Goal: Task Accomplishment & Management: Manage account settings

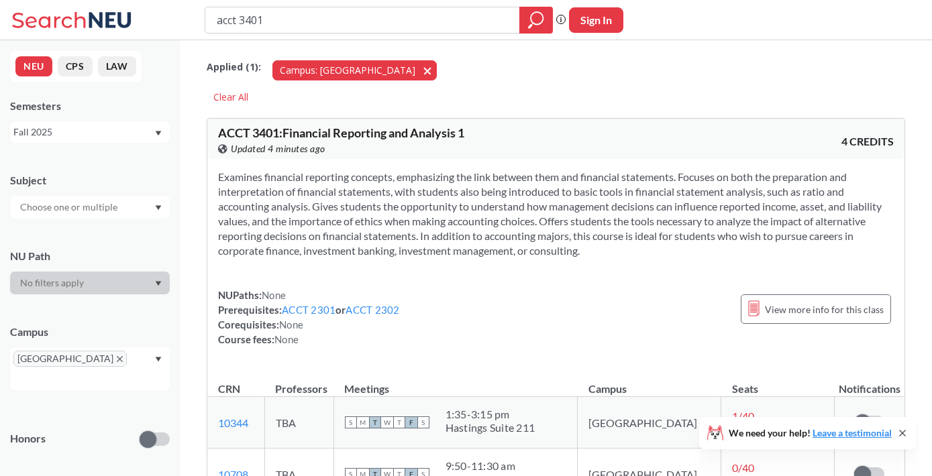
click at [354, 72] on button "Campus: [GEOGRAPHIC_DATA]" at bounding box center [354, 70] width 164 height 20
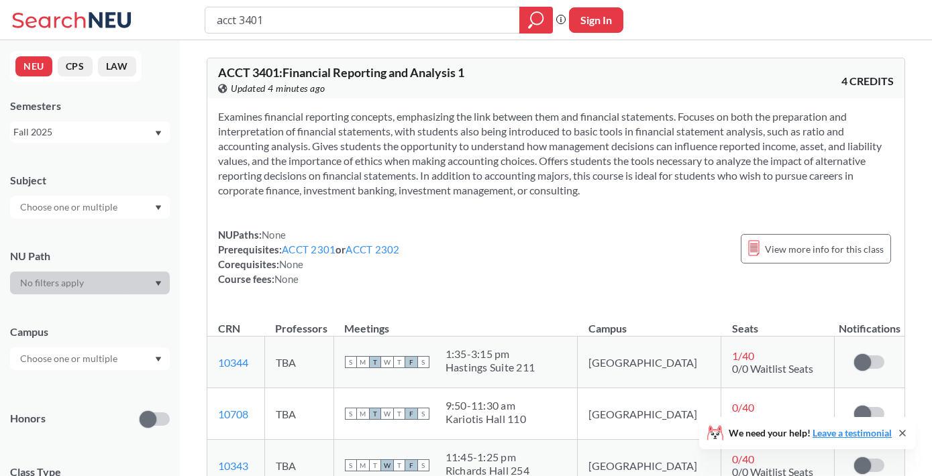
click at [473, 23] on input "acct 3401" at bounding box center [362, 20] width 294 height 23
click at [608, 17] on button "Sign In" at bounding box center [596, 19] width 54 height 25
select select "US"
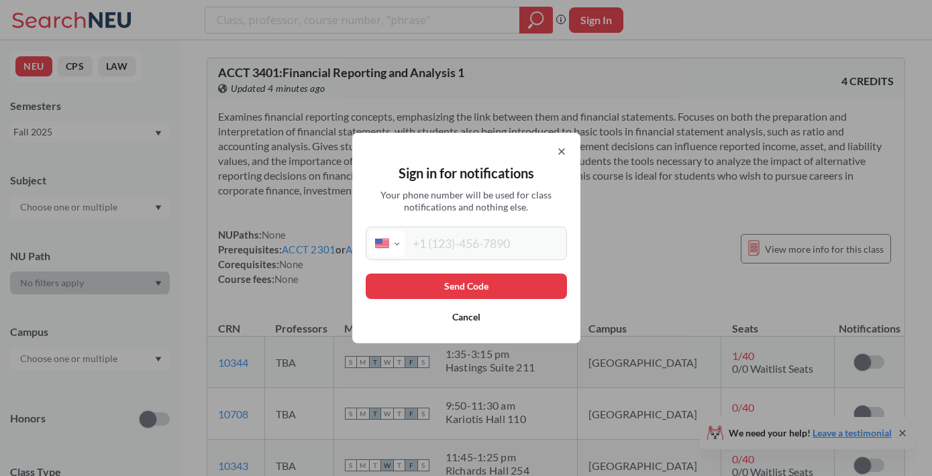
click at [476, 252] on input "tel" at bounding box center [484, 243] width 159 height 27
type input "[PHONE_NUMBER]"
click at [476, 286] on button "Send Code" at bounding box center [466, 286] width 201 height 25
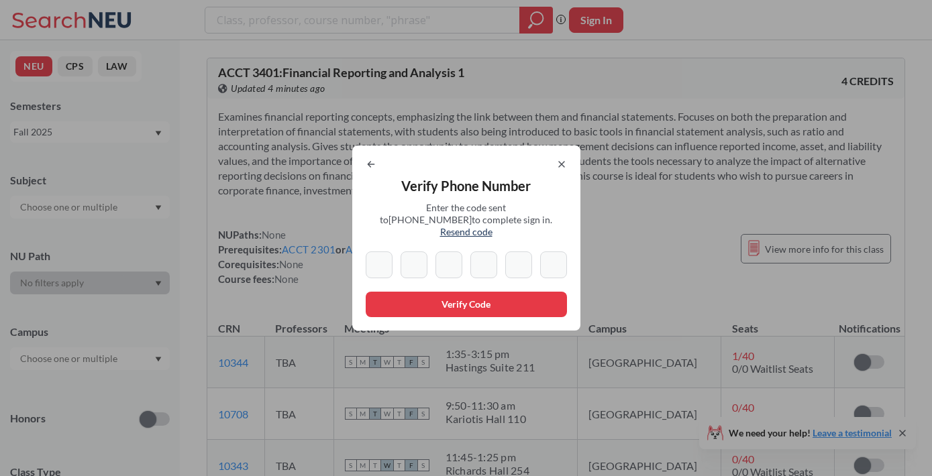
type input "2"
type input "3"
type input "4"
type input "5"
type input "0"
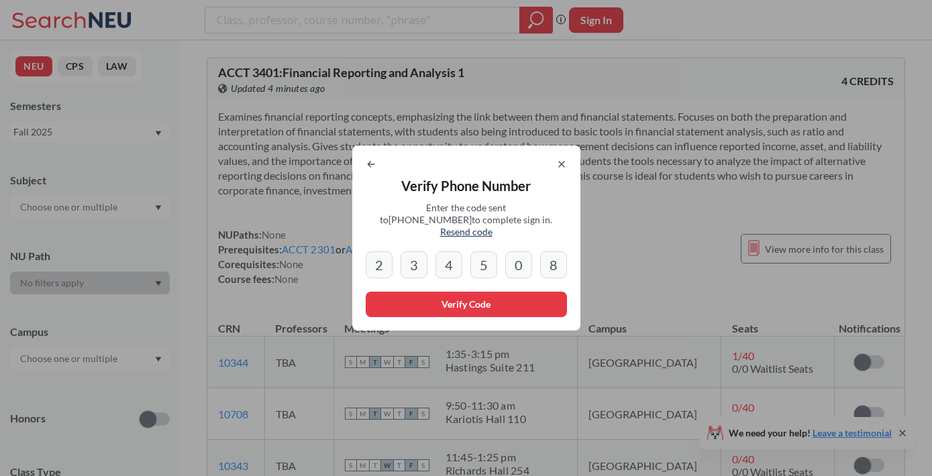
type input "8"
click at [496, 302] on button "Verify Code" at bounding box center [466, 304] width 201 height 25
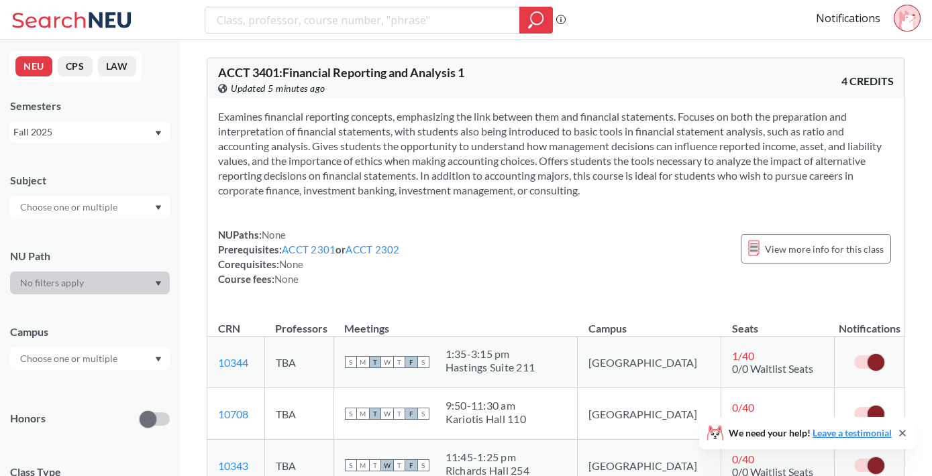
click at [590, 225] on div "Examines financial reporting concepts, emphasizing the link between them and fi…" at bounding box center [555, 203] width 697 height 209
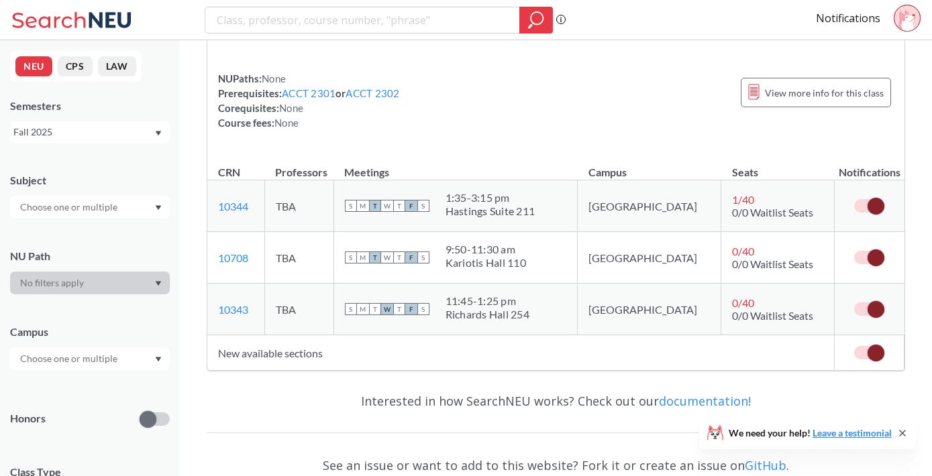
scroll to position [170, 0]
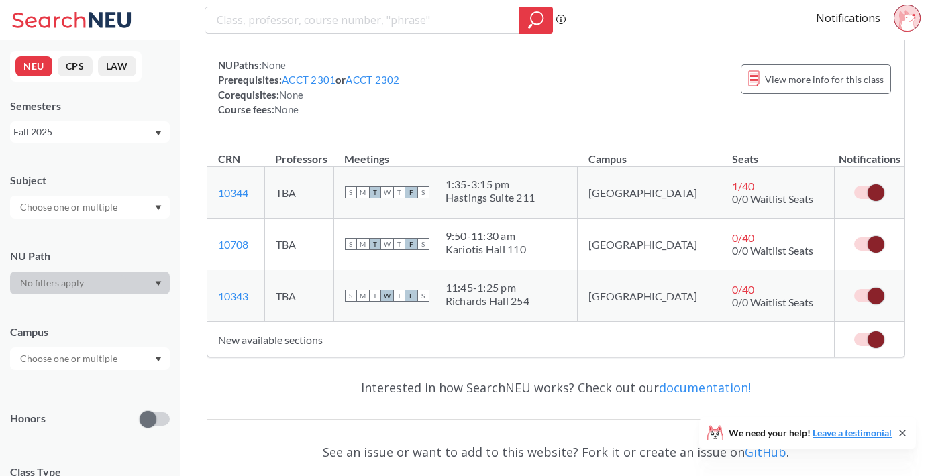
click at [876, 339] on span at bounding box center [875, 339] width 17 height 17
click at [854, 333] on input "checkbox" at bounding box center [854, 333] width 0 height 0
click at [867, 297] on span at bounding box center [875, 296] width 17 height 17
click at [854, 289] on input "checkbox" at bounding box center [854, 289] width 0 height 0
click at [871, 248] on span at bounding box center [875, 244] width 17 height 17
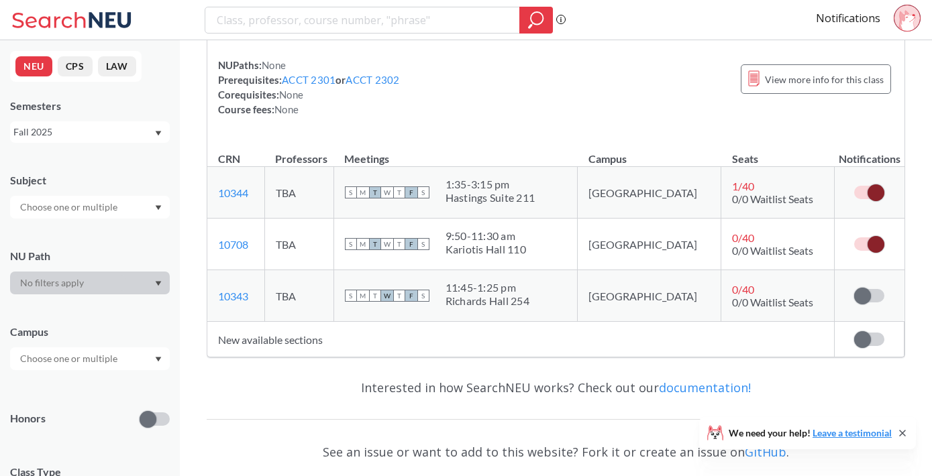
click at [854, 237] on input "checkbox" at bounding box center [854, 237] width 0 height 0
click at [871, 188] on span at bounding box center [875, 192] width 17 height 17
click at [854, 186] on input "checkbox" at bounding box center [854, 186] width 0 height 0
click at [864, 336] on span at bounding box center [862, 339] width 17 height 17
click at [854, 333] on input "checkbox" at bounding box center [854, 333] width 0 height 0
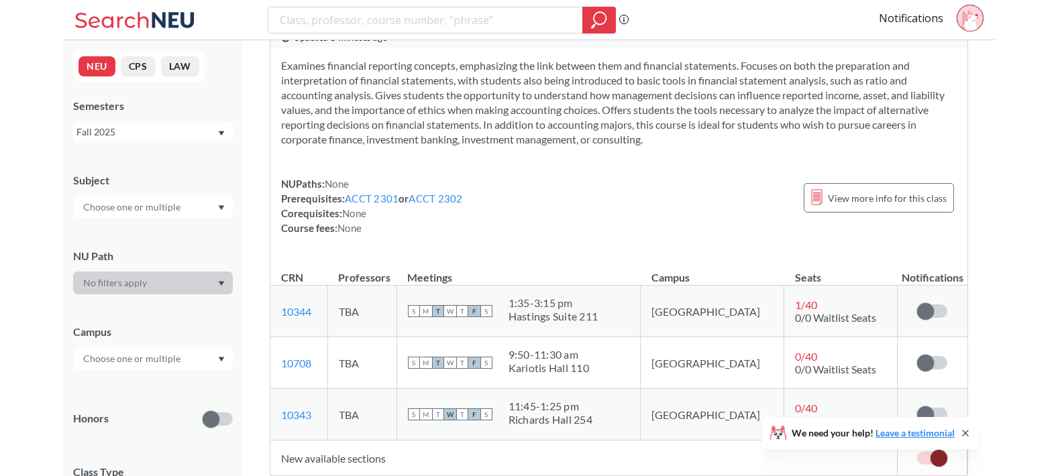
scroll to position [0, 0]
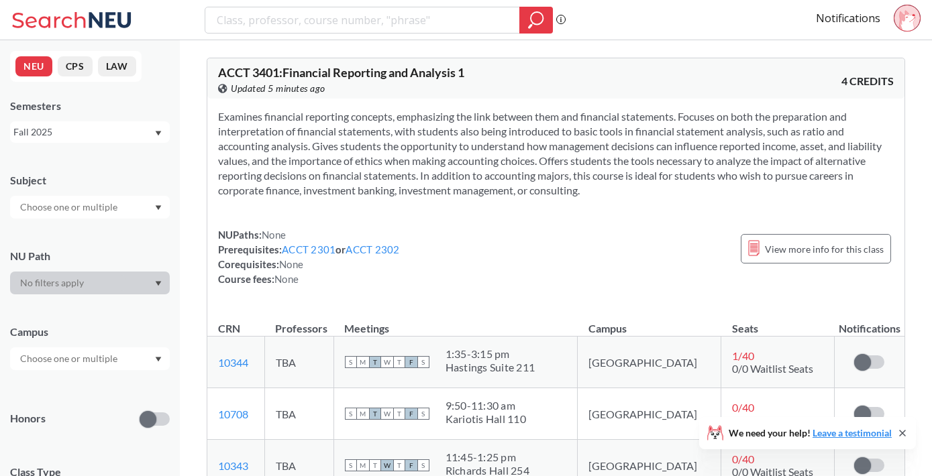
click at [902, 14] on icon at bounding box center [904, 19] width 11 height 19
click at [849, 17] on link "Notifications" at bounding box center [848, 18] width 64 height 15
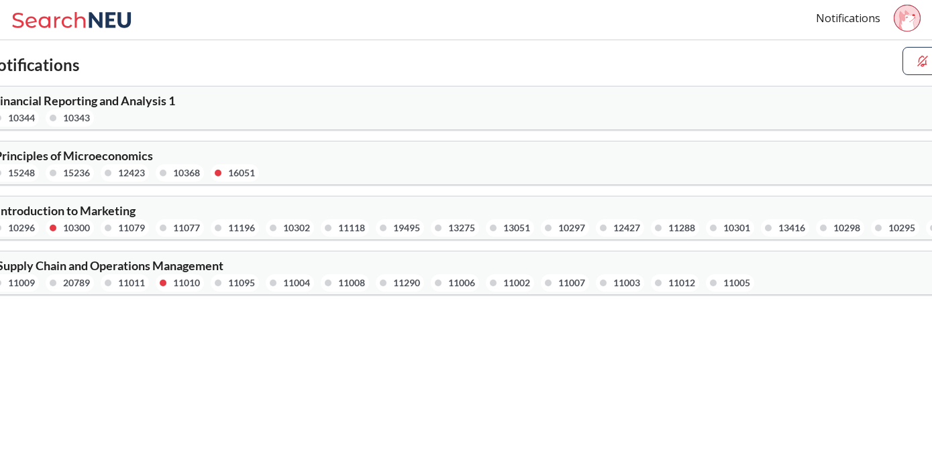
click at [135, 105] on span "ACCT 3401 : Financial Reporting and Analysis 1" at bounding box center [52, 100] width 246 height 15
click at [54, 115] on div "10343" at bounding box center [70, 117] width 48 height 17
click at [19, 175] on div "15248" at bounding box center [21, 173] width 27 height 15
click at [233, 174] on div "16051" at bounding box center [241, 173] width 27 height 15
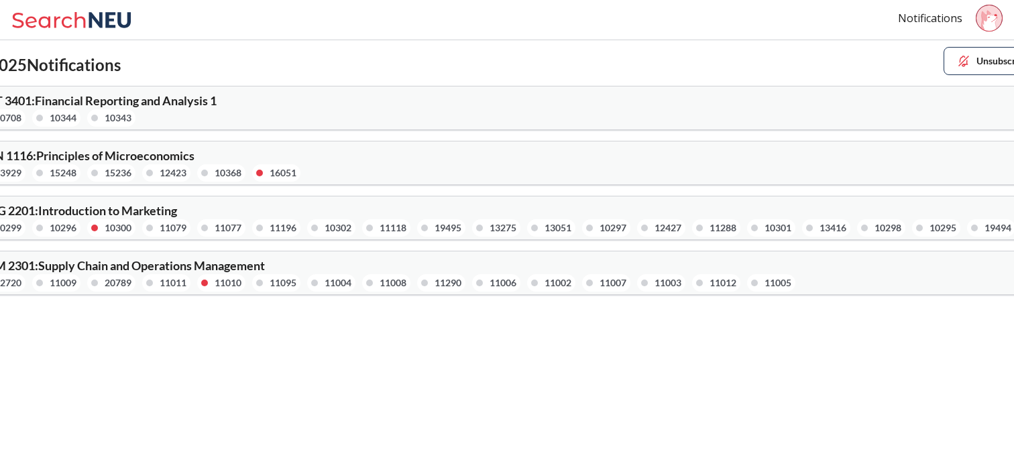
click at [931, 63] on img at bounding box center [964, 61] width 15 height 15
click at [931, 58] on button "Unsubscribe All" at bounding box center [1000, 61] width 112 height 28
click at [931, 60] on img at bounding box center [964, 61] width 15 height 15
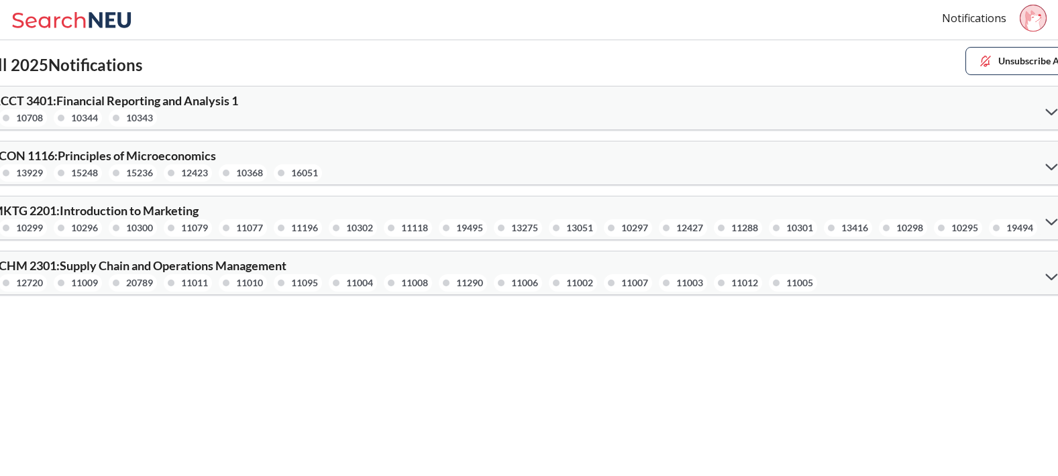
click at [931, 62] on img at bounding box center [985, 61] width 15 height 15
click at [931, 113] on icon at bounding box center [1052, 111] width 12 height 7
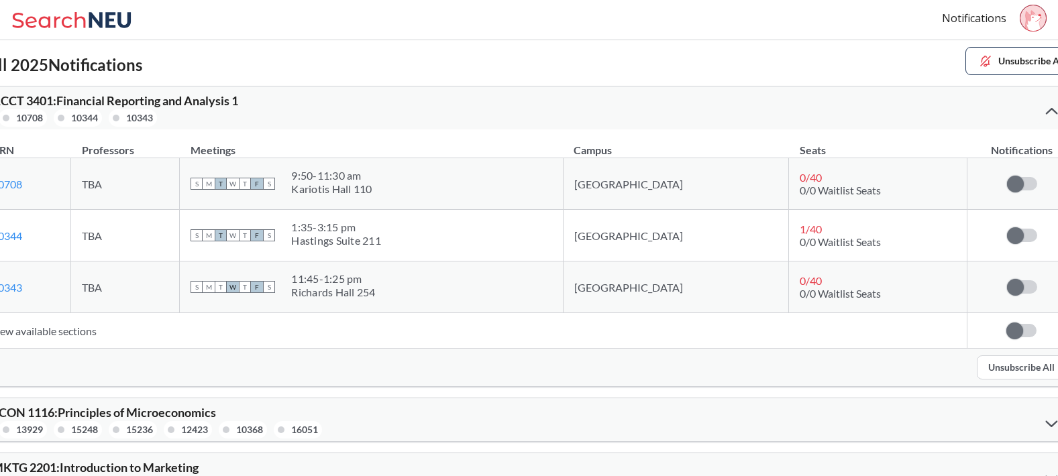
click at [931, 332] on span at bounding box center [1014, 331] width 17 height 17
click at [931, 324] on input "checkbox" at bounding box center [1006, 324] width 0 height 0
click at [931, 110] on div "ACCT 3401 : Financial Reporting and Analysis 1 10708 10344 10343" at bounding box center [528, 108] width 1095 height 43
click at [931, 112] on icon at bounding box center [1052, 111] width 12 height 7
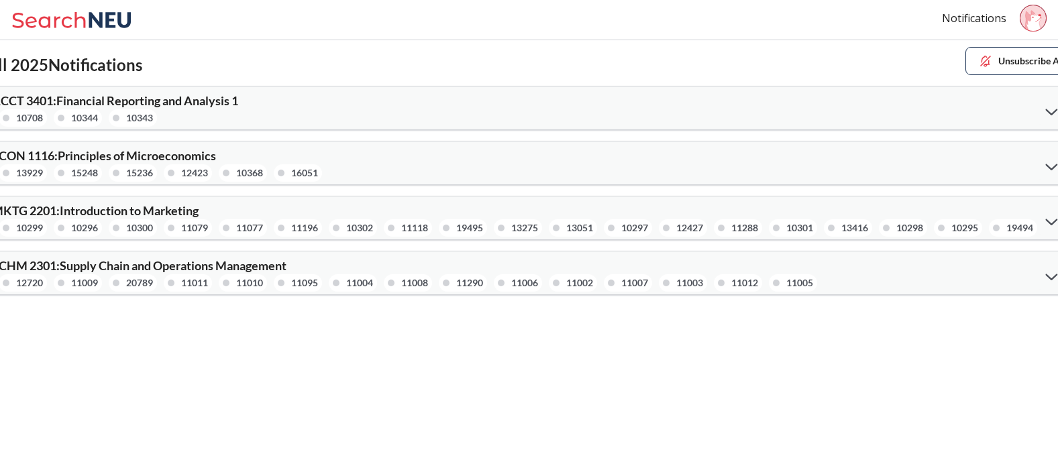
click at [931, 167] on div at bounding box center [1051, 166] width 29 height 28
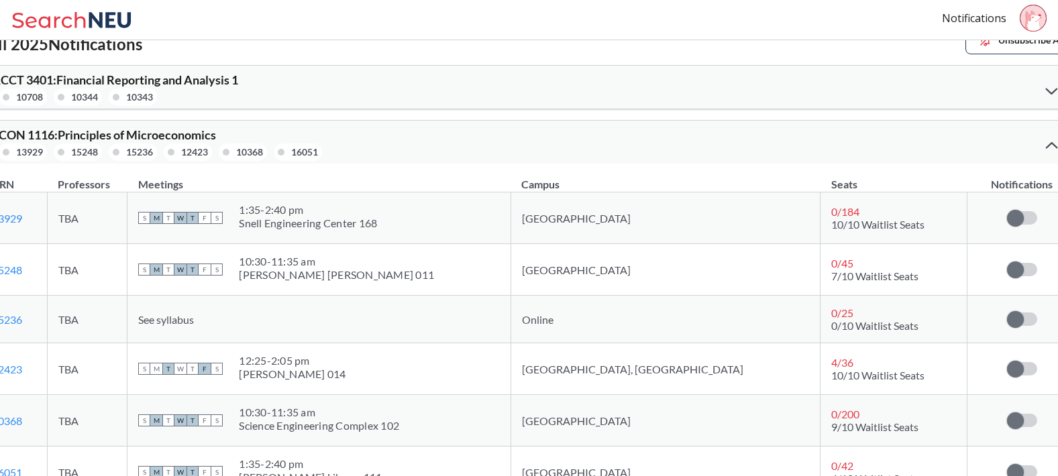
scroll to position [9, 0]
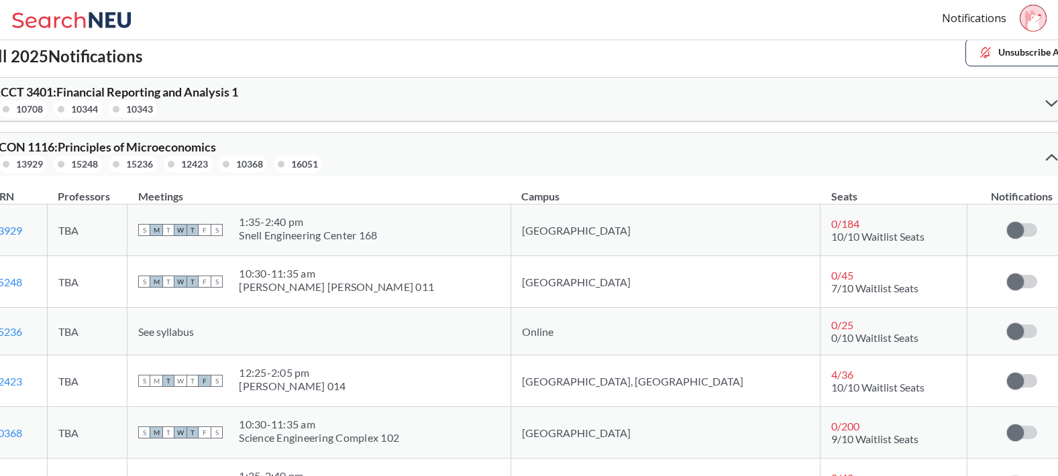
click at [931, 156] on div at bounding box center [1051, 157] width 29 height 27
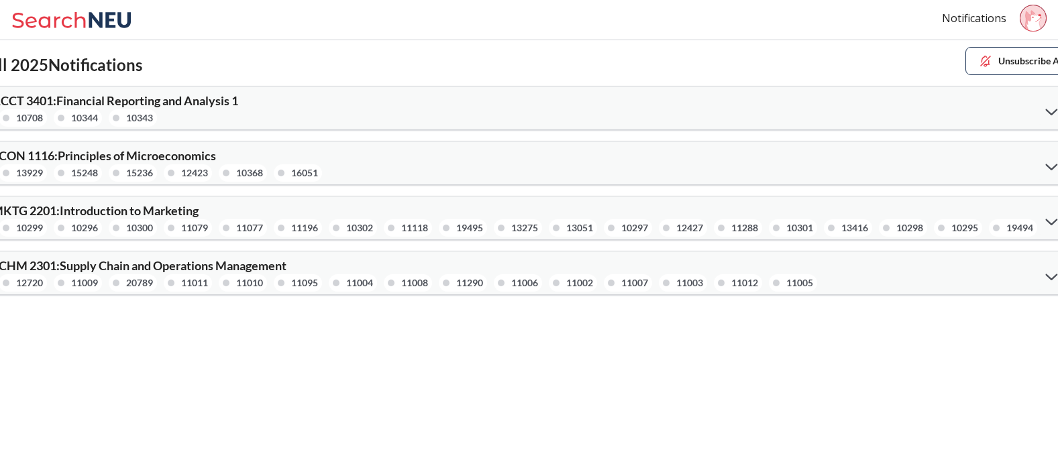
click at [931, 217] on div at bounding box center [1051, 221] width 29 height 28
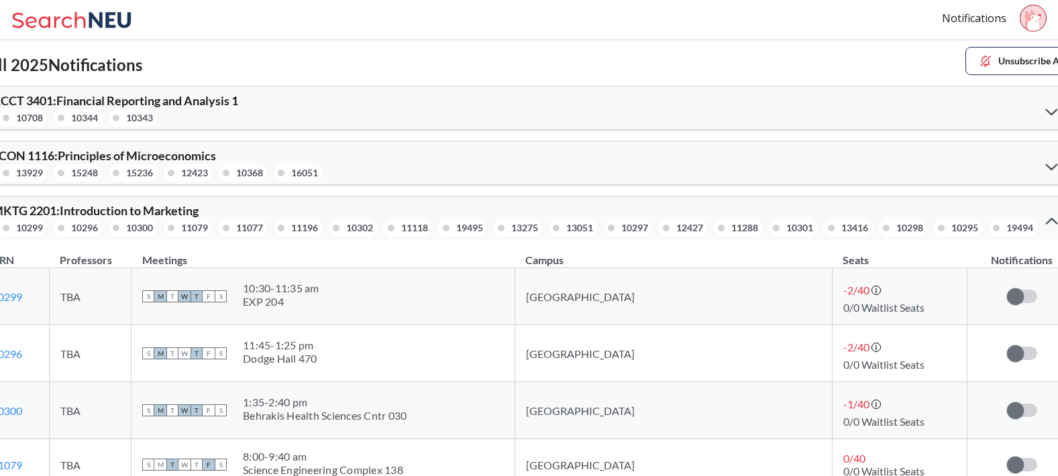
click at [931, 219] on div at bounding box center [1051, 220] width 29 height 27
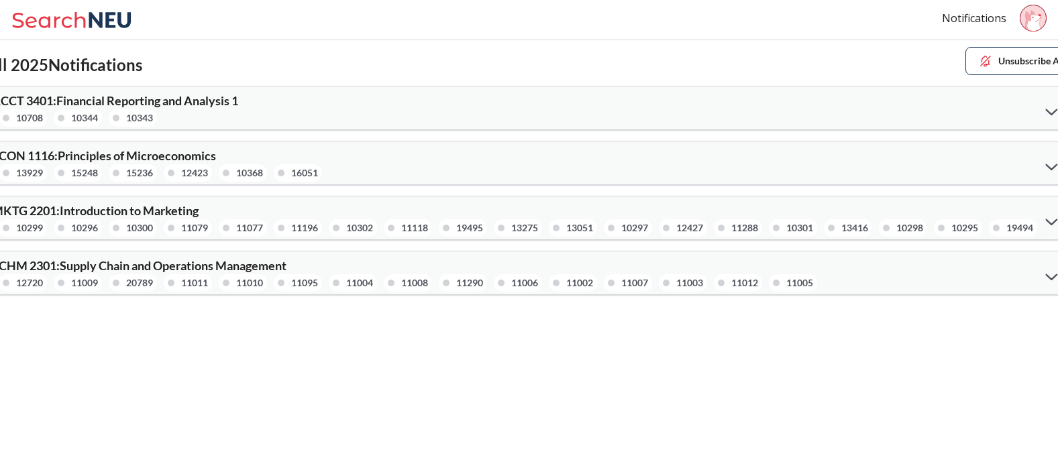
click at [931, 270] on div at bounding box center [1051, 276] width 29 height 28
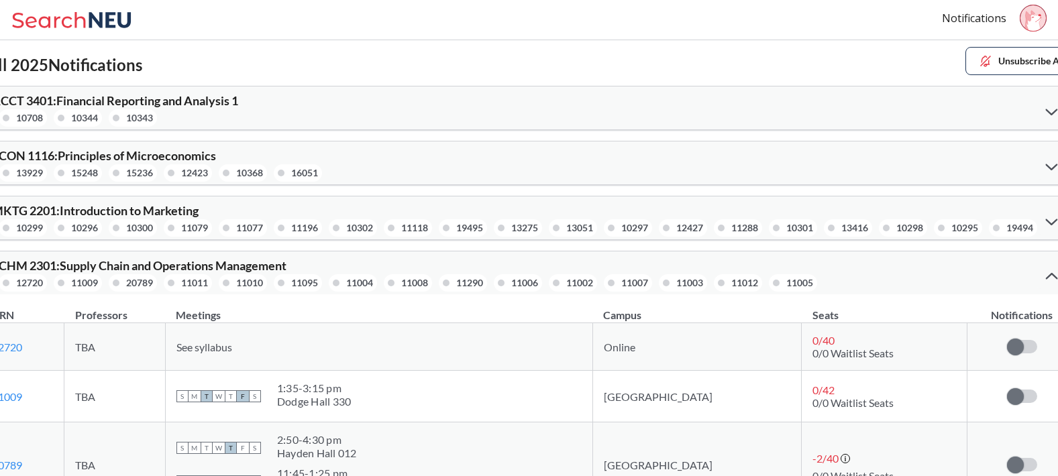
click at [931, 273] on div at bounding box center [1051, 275] width 29 height 27
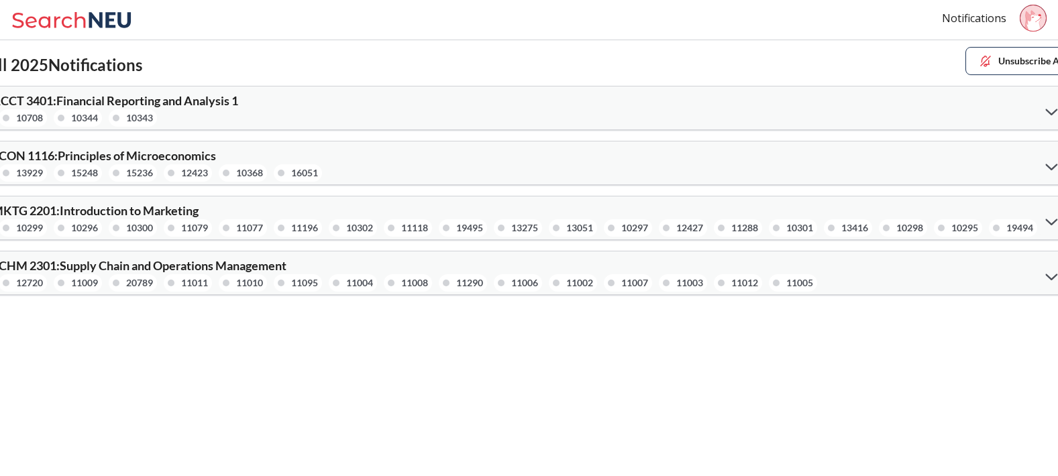
click at [931, 111] on div at bounding box center [1051, 111] width 29 height 28
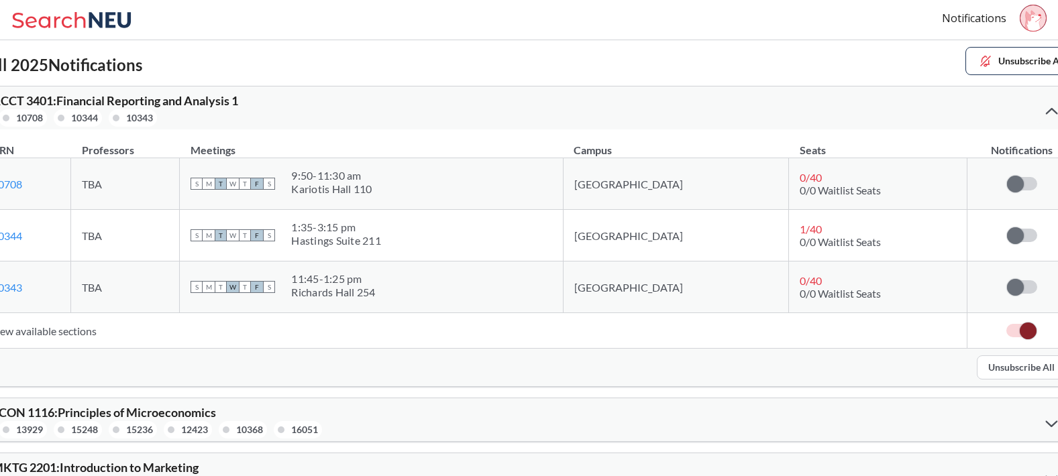
click at [931, 361] on button "Unsubscribe All" at bounding box center [1021, 368] width 89 height 24
click at [931, 111] on icon at bounding box center [1052, 111] width 12 height 7
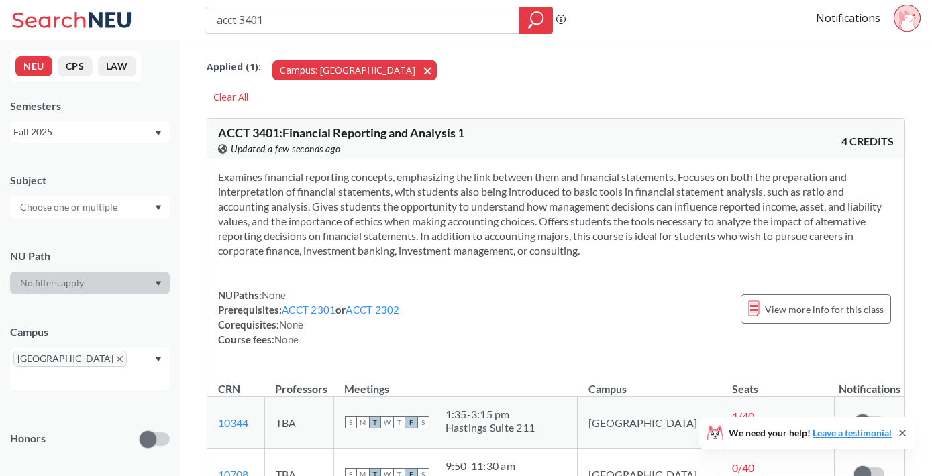
click at [359, 71] on button "Campus: [GEOGRAPHIC_DATA]" at bounding box center [354, 70] width 164 height 20
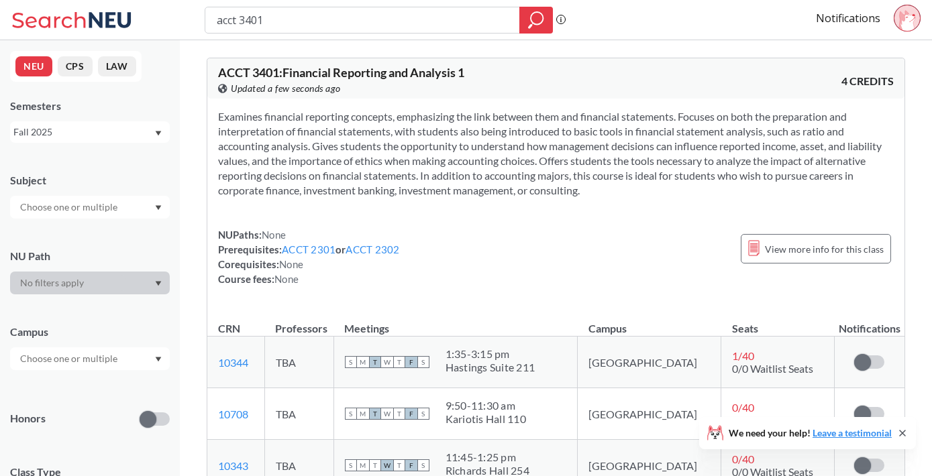
click at [305, 25] on input "acct 3401" at bounding box center [362, 20] width 294 height 23
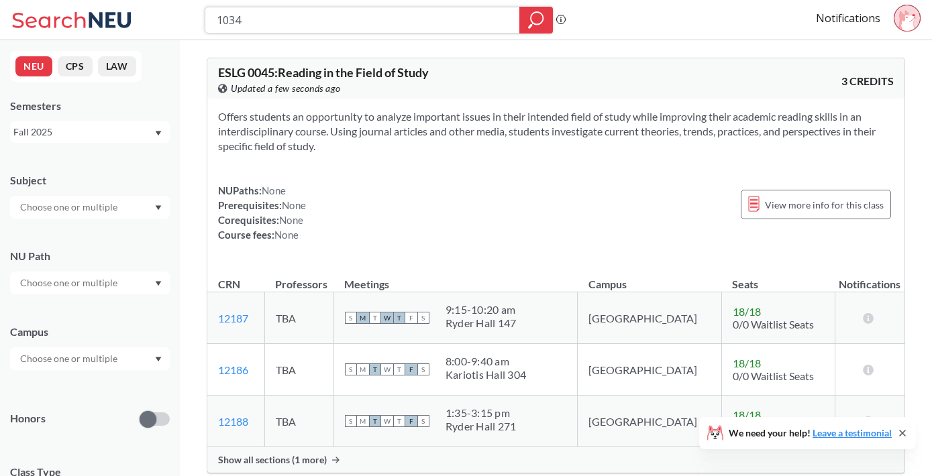
type input "10343"
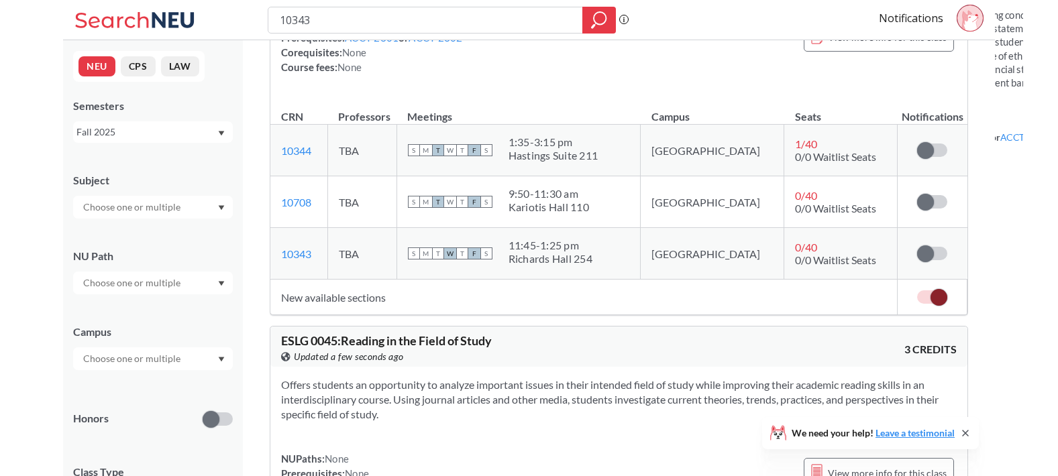
scroll to position [214, 0]
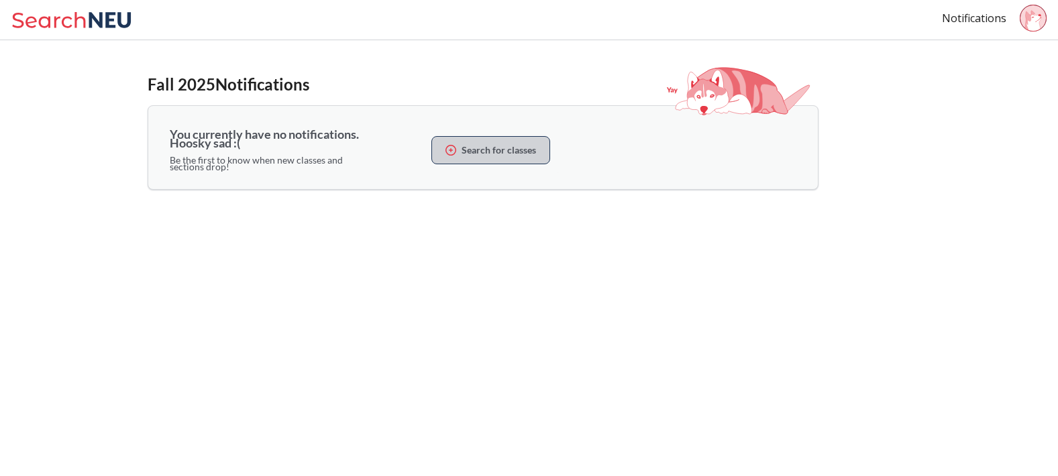
click at [506, 151] on b "Search for classes" at bounding box center [499, 150] width 74 height 7
